Goal: Check status

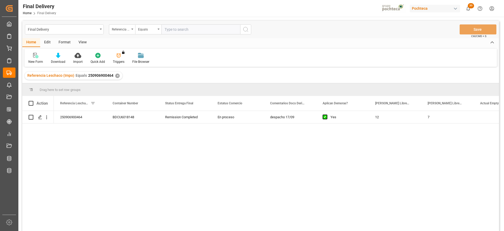
click at [116, 76] on div "✕" at bounding box center [117, 76] width 4 height 4
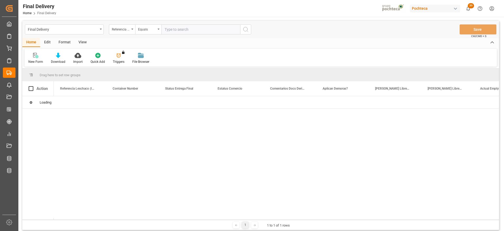
click at [180, 32] on input "text" at bounding box center [201, 29] width 79 height 10
paste input "251006900057"
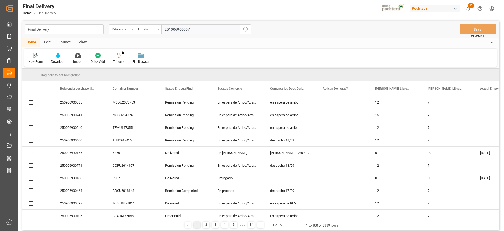
type input "251006900057"
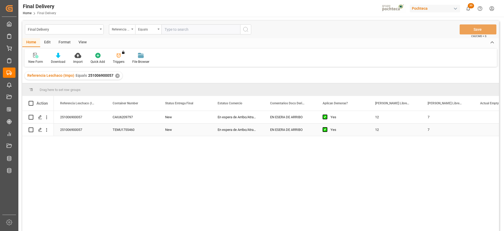
click at [236, 125] on div "En espera de Arribo/Atraque" at bounding box center [237, 129] width 53 height 12
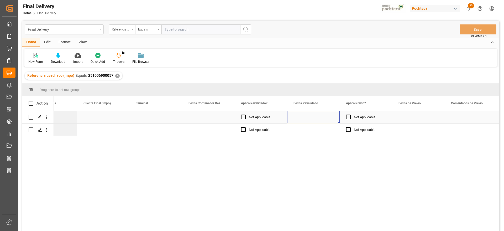
click at [313, 117] on div "Press SPACE to select this row." at bounding box center [313, 117] width 53 height 12
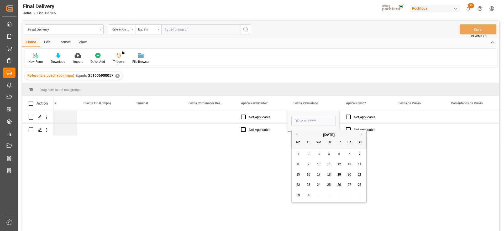
click at [331, 174] on div "18" at bounding box center [329, 175] width 7 height 6
type input "[DATE]"
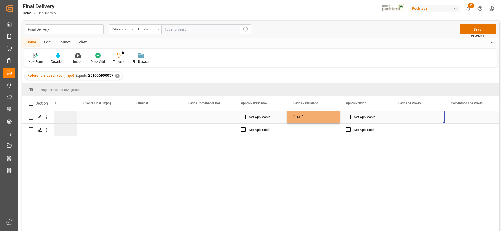
click at [407, 115] on div "Press SPACE to select this row." at bounding box center [418, 117] width 53 height 12
drag, startPoint x: 321, startPoint y: 117, endPoint x: 319, endPoint y: 119, distance: 3.4
click at [321, 116] on div "[DATE]" at bounding box center [313, 117] width 53 height 12
click at [314, 134] on div "Press SPACE to select this row." at bounding box center [313, 129] width 53 height 12
click at [164, 121] on div "Press SPACE to select this row." at bounding box center [156, 117] width 53 height 12
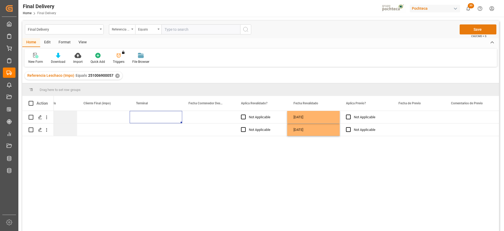
click at [493, 28] on button "Save" at bounding box center [478, 29] width 37 height 10
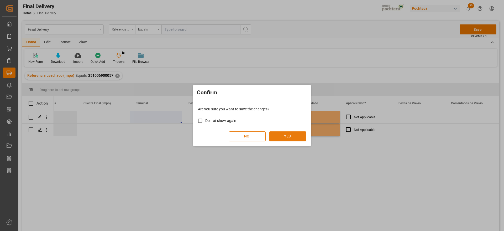
click at [287, 136] on button "YES" at bounding box center [288, 136] width 37 height 10
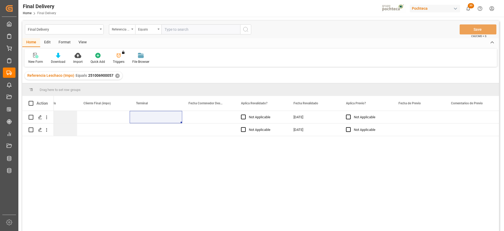
click at [116, 75] on div "✕" at bounding box center [117, 76] width 4 height 4
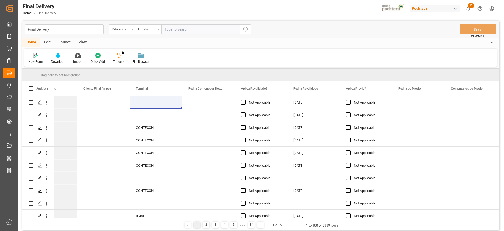
click at [176, 28] on input "text" at bounding box center [201, 29] width 79 height 10
paste input "250906900192"
type input "250906900192"
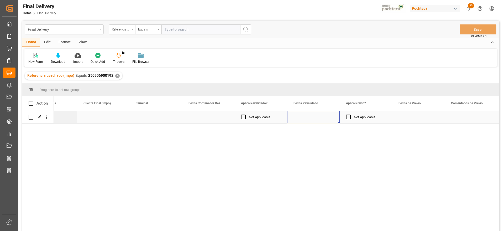
click at [323, 120] on div "Press SPACE to select this row." at bounding box center [313, 117] width 53 height 12
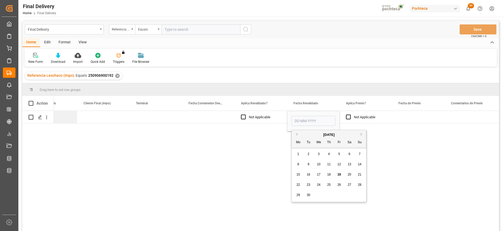
click at [330, 174] on span "18" at bounding box center [328, 175] width 3 height 4
type input "[DATE]"
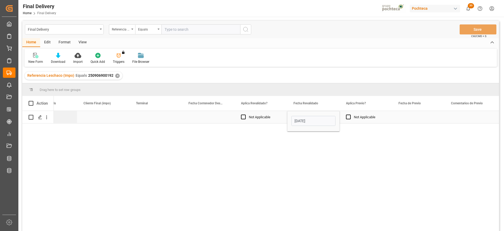
click at [410, 120] on div "Press SPACE to select this row." at bounding box center [418, 117] width 53 height 12
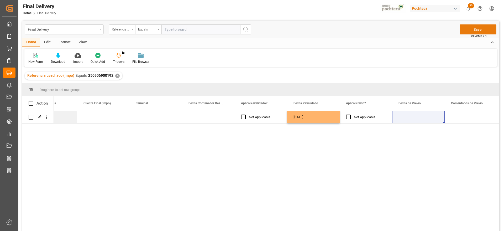
click at [474, 27] on button "Save" at bounding box center [478, 29] width 37 height 10
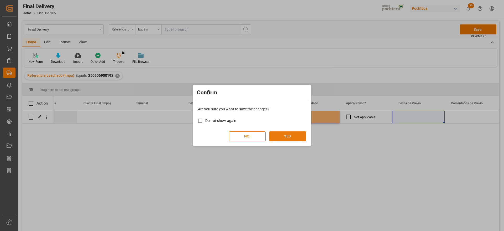
click at [291, 136] on button "YES" at bounding box center [288, 136] width 37 height 10
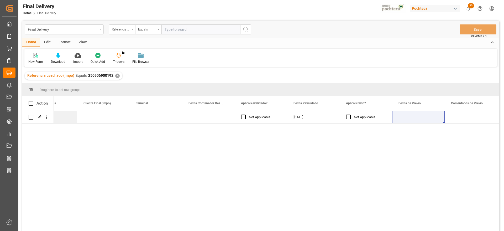
click at [116, 76] on div "✕" at bounding box center [117, 76] width 4 height 4
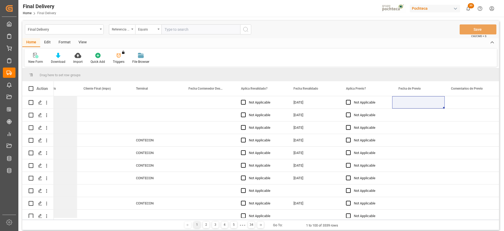
click at [182, 29] on input "text" at bounding box center [201, 29] width 79 height 10
paste input "251006900142"
type input "251006900142"
